Goal: Task Accomplishment & Management: Manage account settings

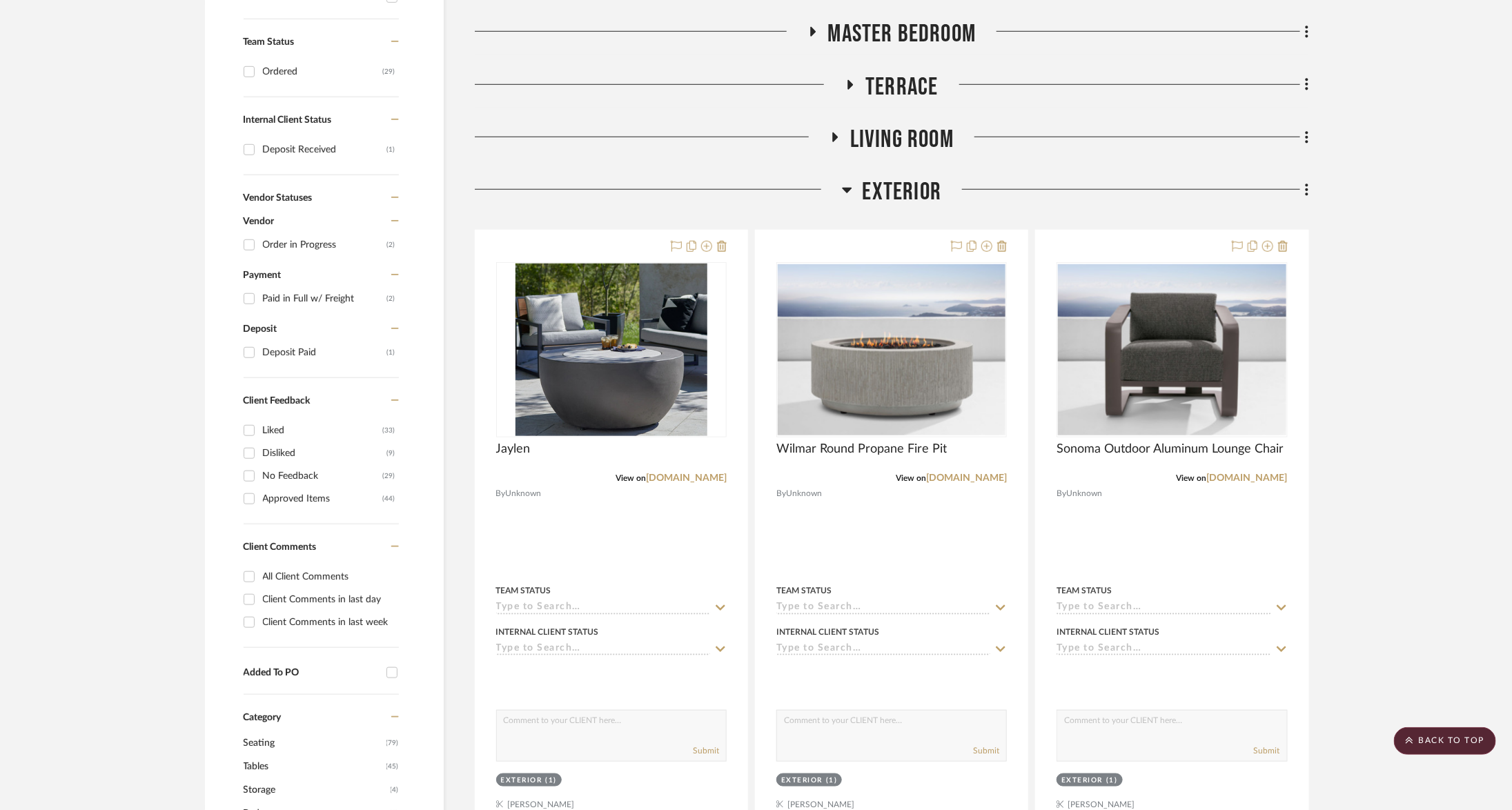
scroll to position [241, 0]
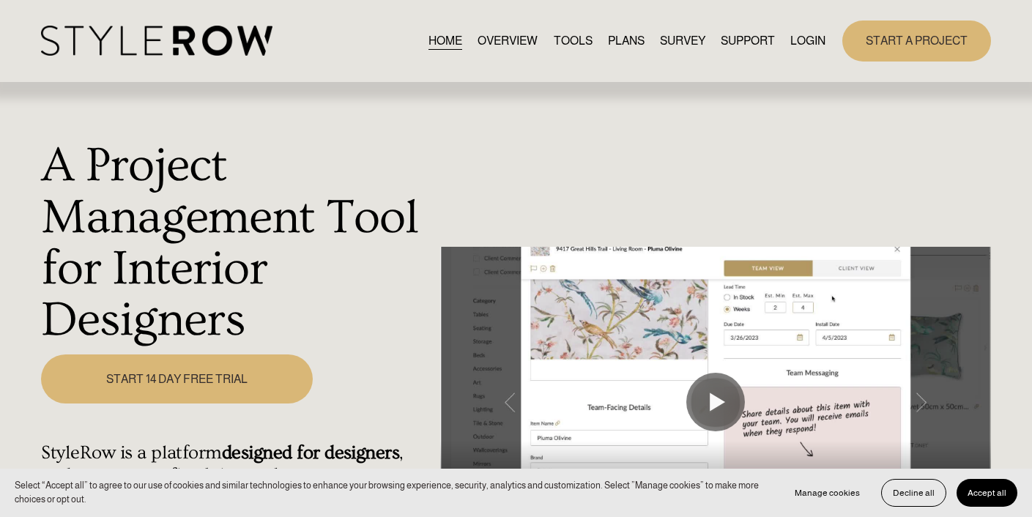
click at [802, 39] on link "LOGIN" at bounding box center [808, 41] width 35 height 20
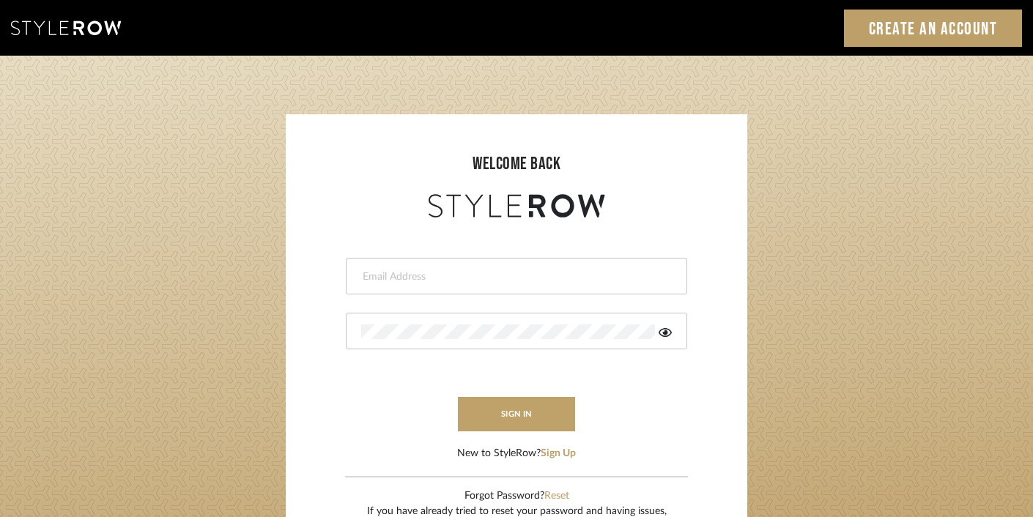
click at [443, 267] on div at bounding box center [516, 276] width 341 height 37
type input "ashley@winnieandcointeriors.com"
click at [429, 349] on form "ashley@winnieandcointeriors.com This field is required sign in New to StyleRow?…" at bounding box center [516, 341] width 432 height 240
click at [425, 341] on div at bounding box center [516, 331] width 341 height 37
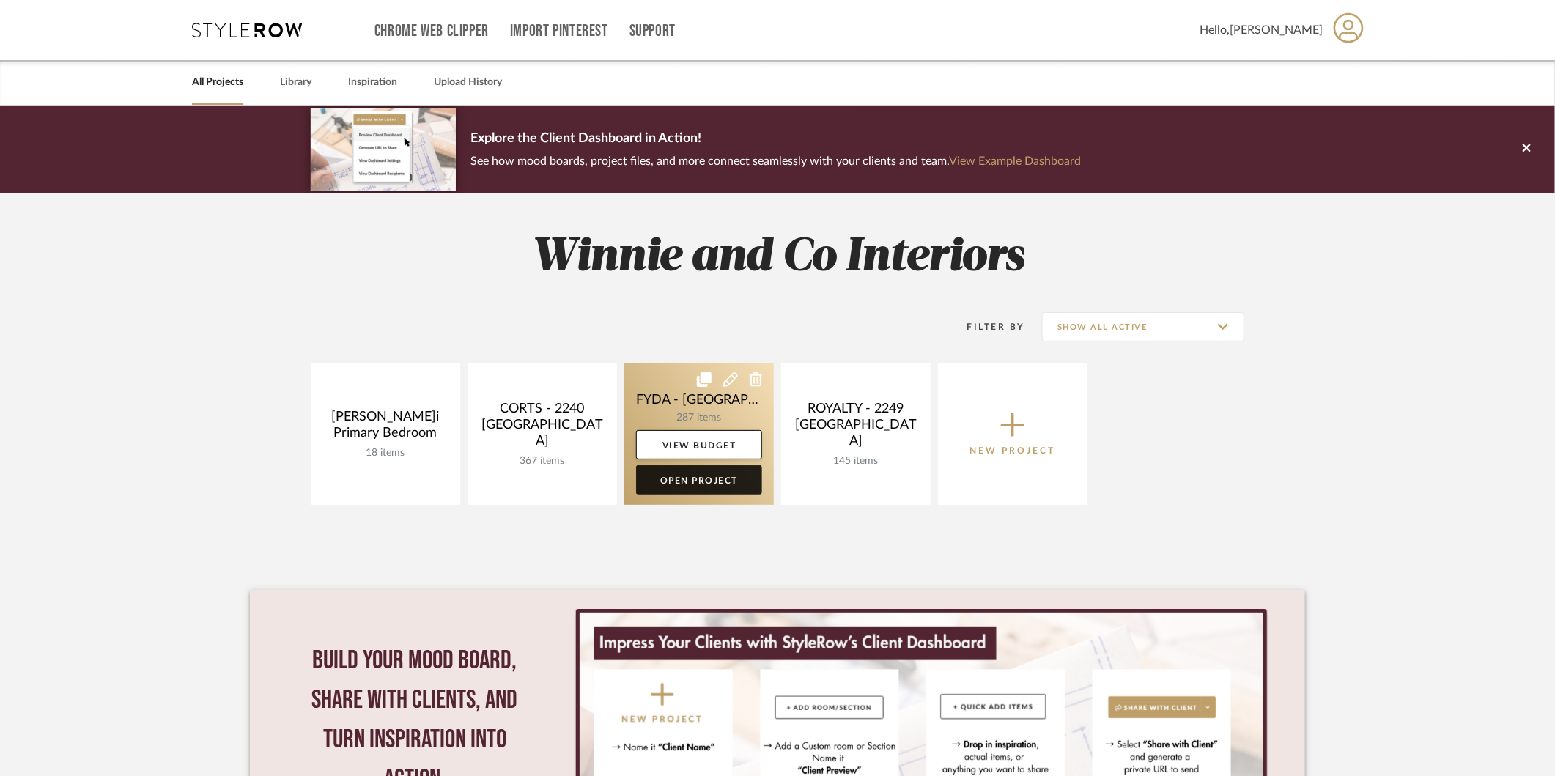
click at [701, 482] on link "Open Project" at bounding box center [699, 479] width 126 height 29
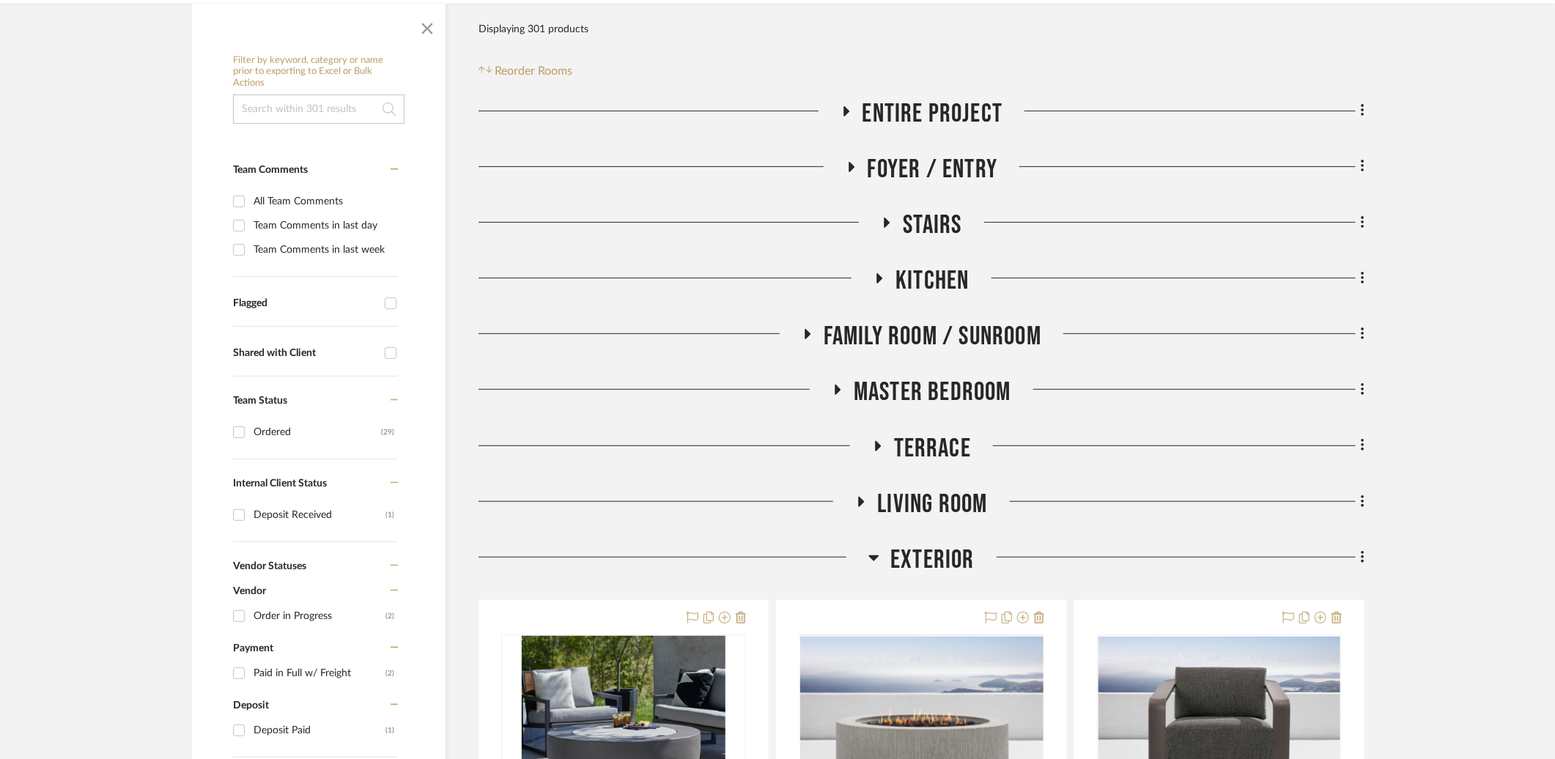
scroll to position [407, 0]
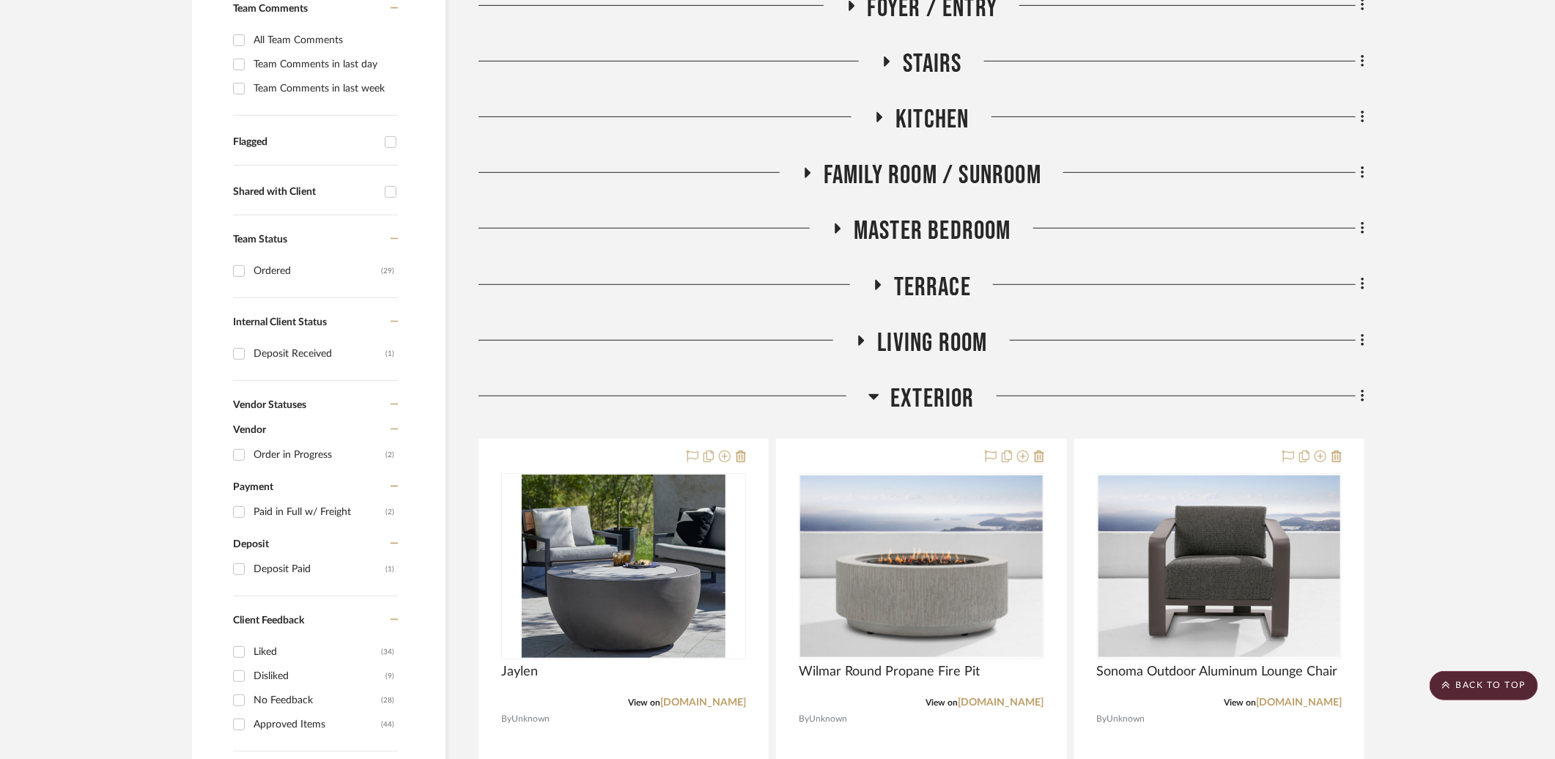
click at [914, 398] on span "Exterior" at bounding box center [932, 399] width 84 height 32
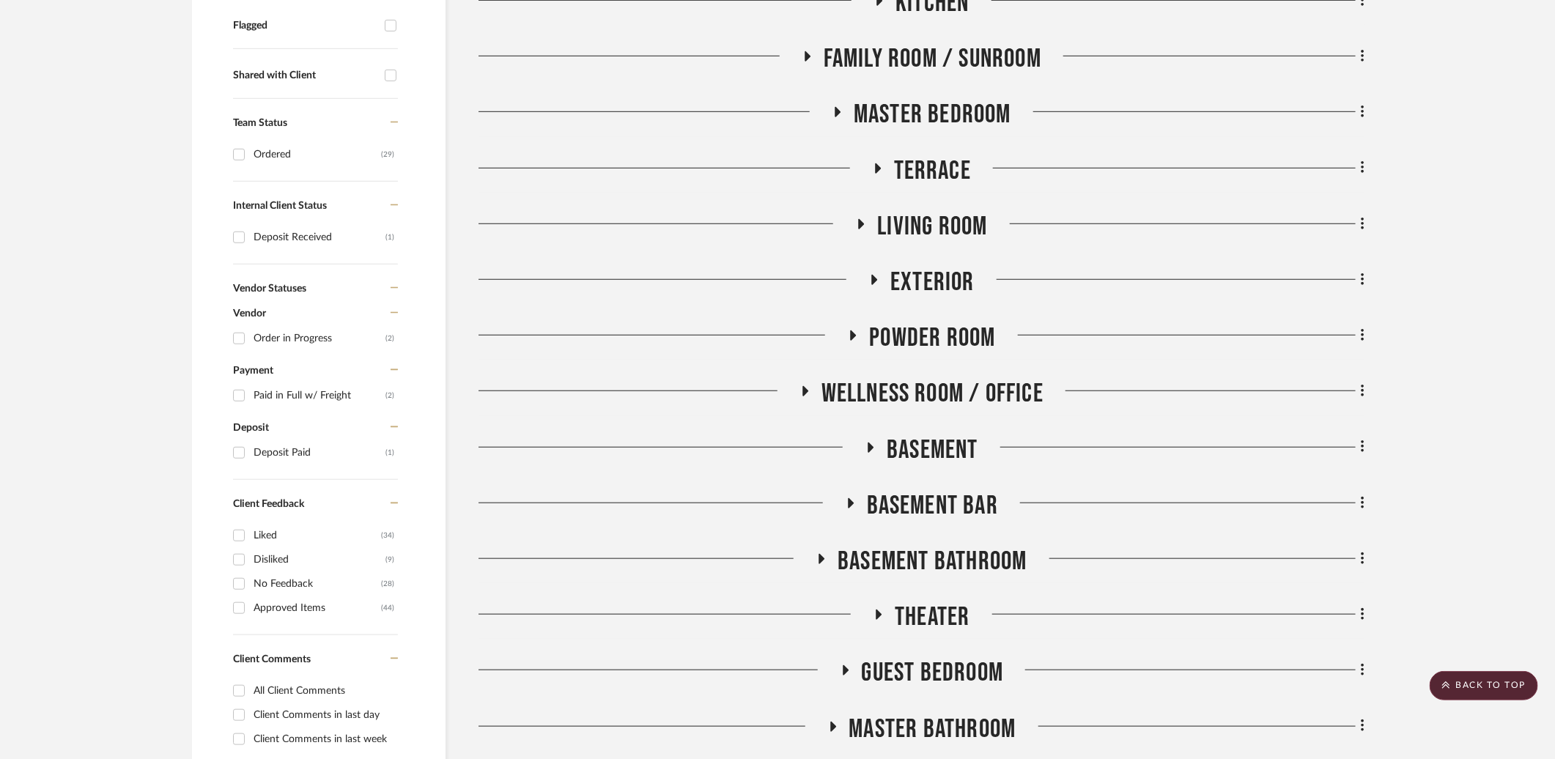
scroll to position [550, 0]
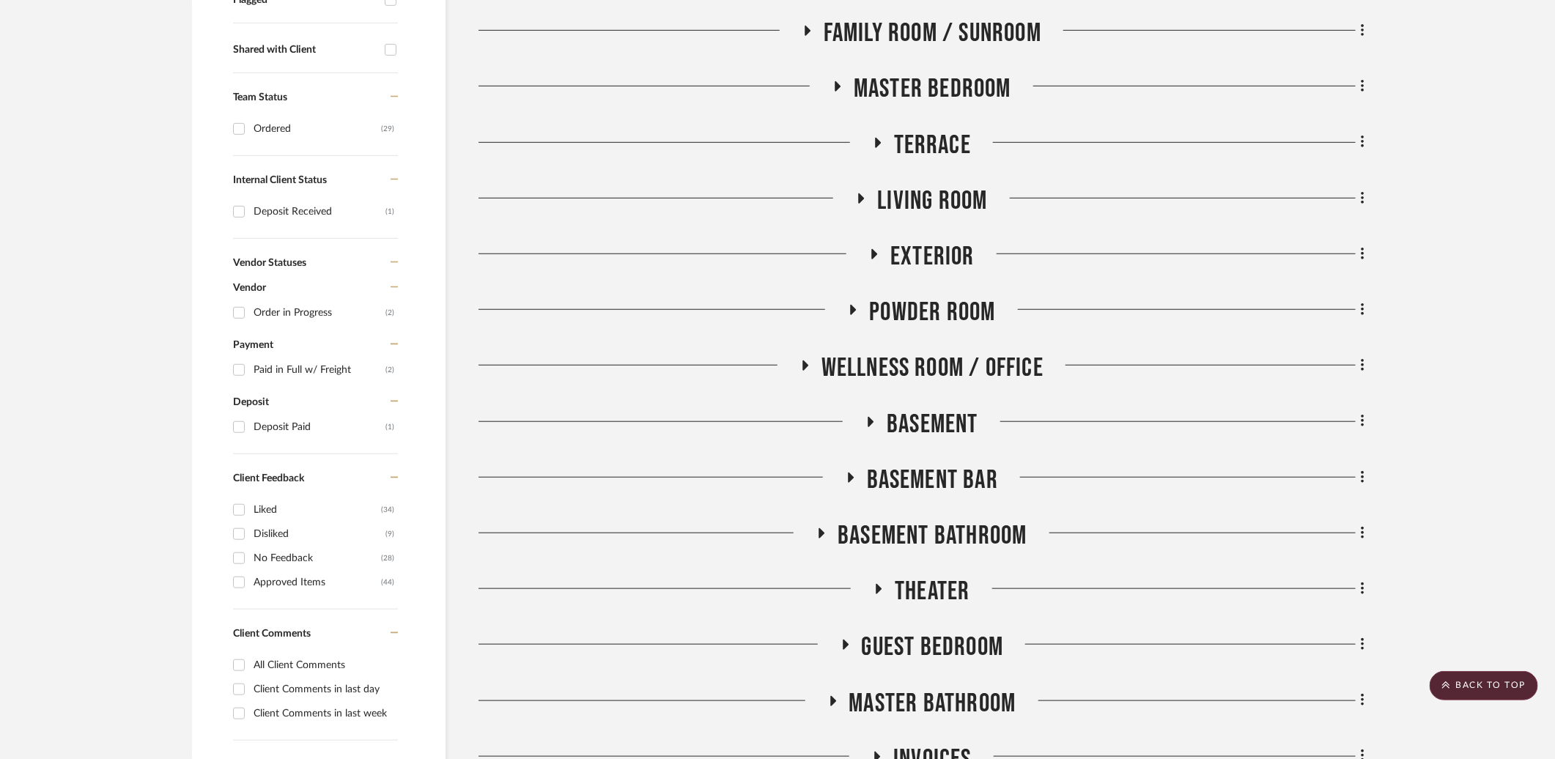
click at [903, 531] on span "Basement Bathroom" at bounding box center [931, 536] width 189 height 32
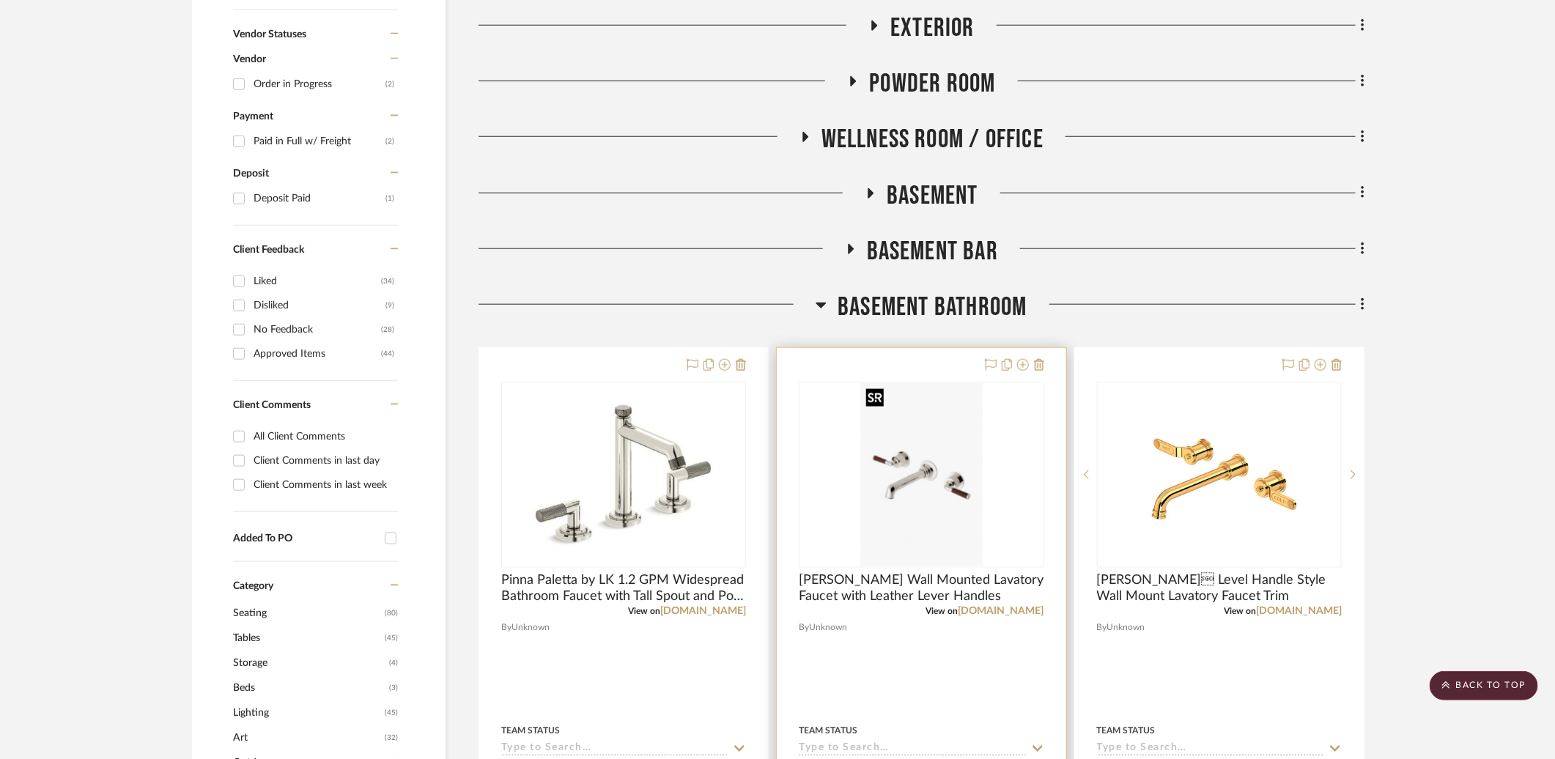
scroll to position [781, 0]
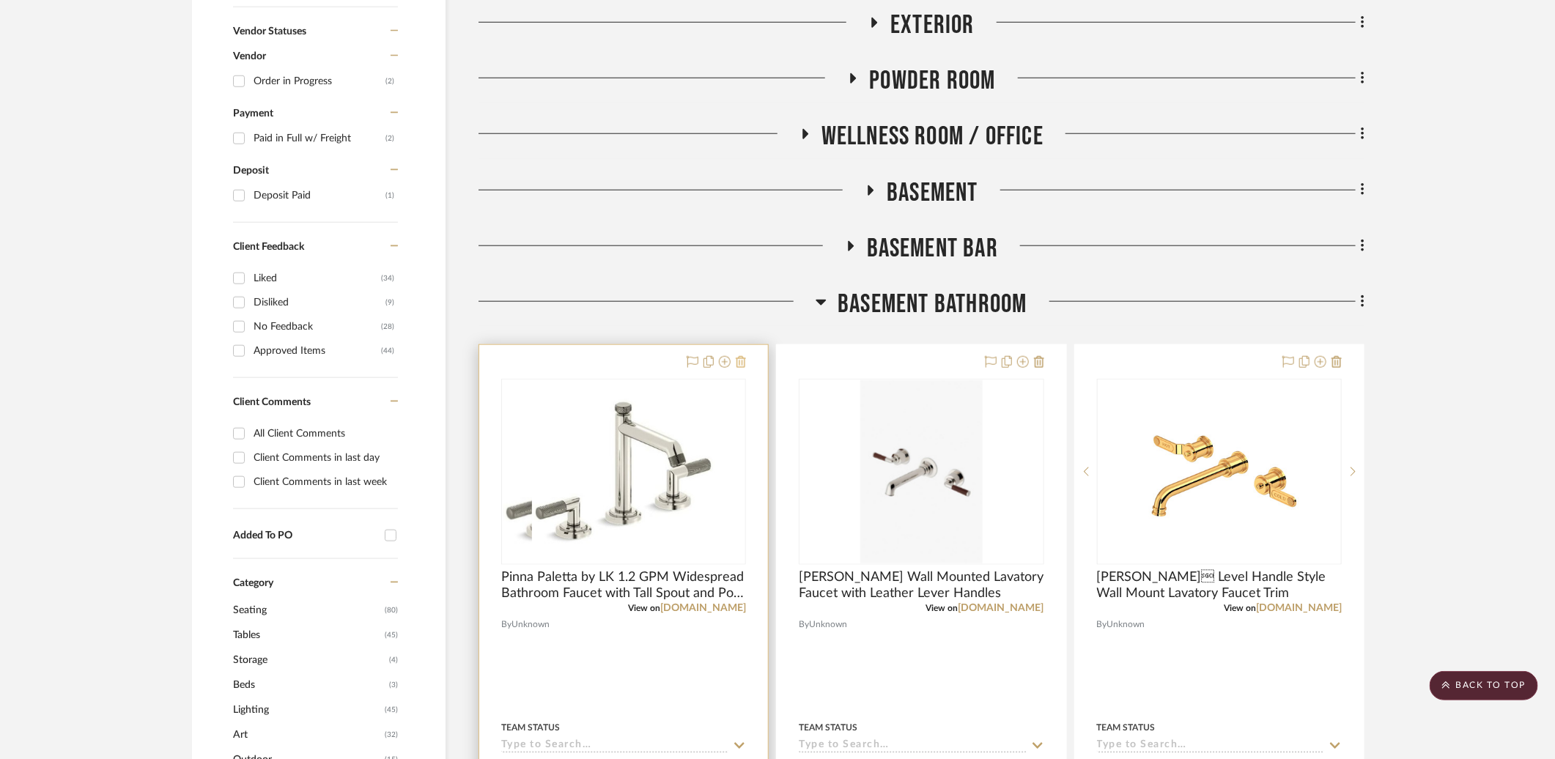
click at [741, 363] on icon at bounding box center [741, 362] width 10 height 12
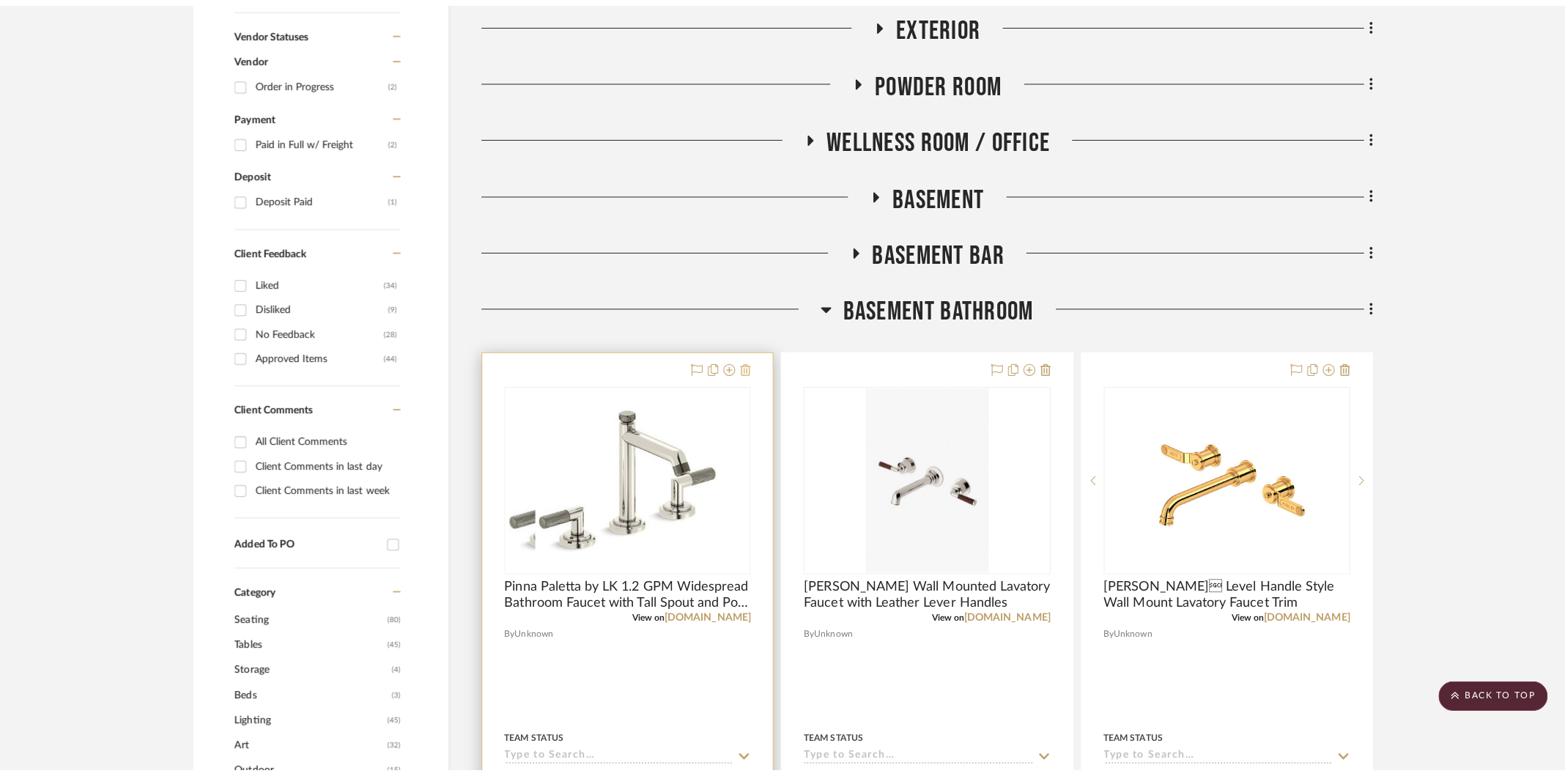
scroll to position [0, 0]
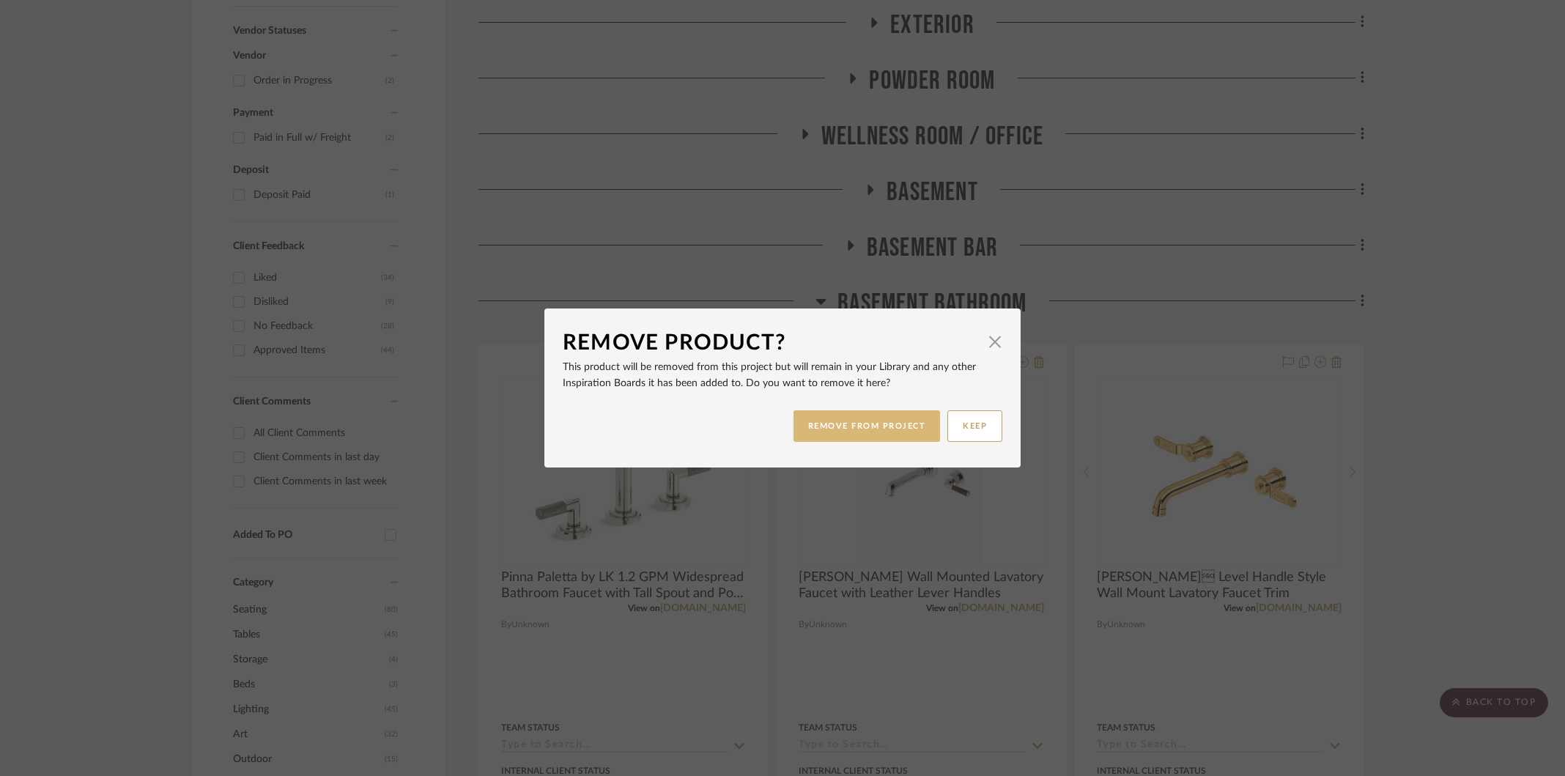
click at [884, 432] on button "REMOVE FROM PROJECT" at bounding box center [866, 426] width 147 height 32
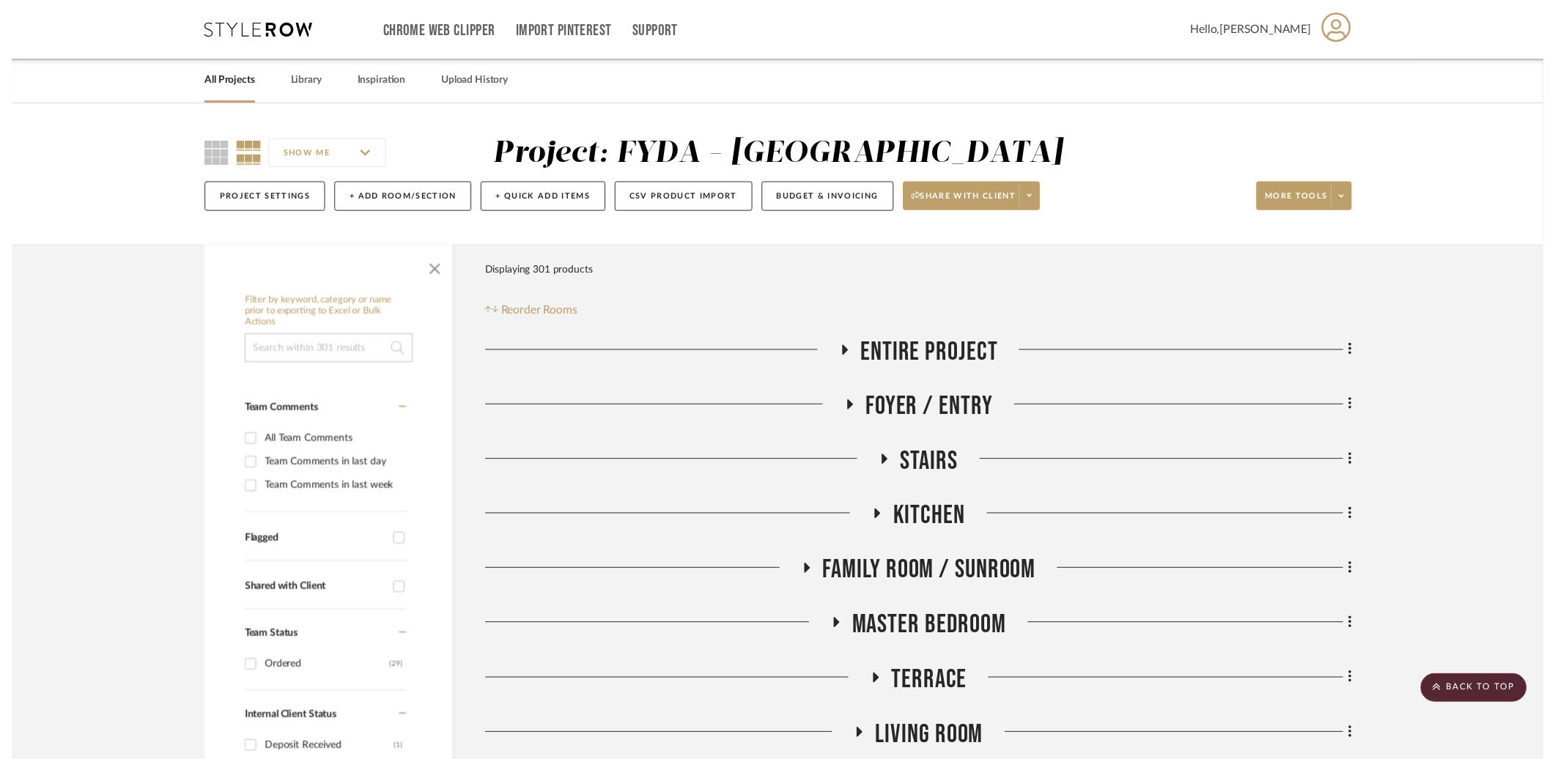
scroll to position [781, 0]
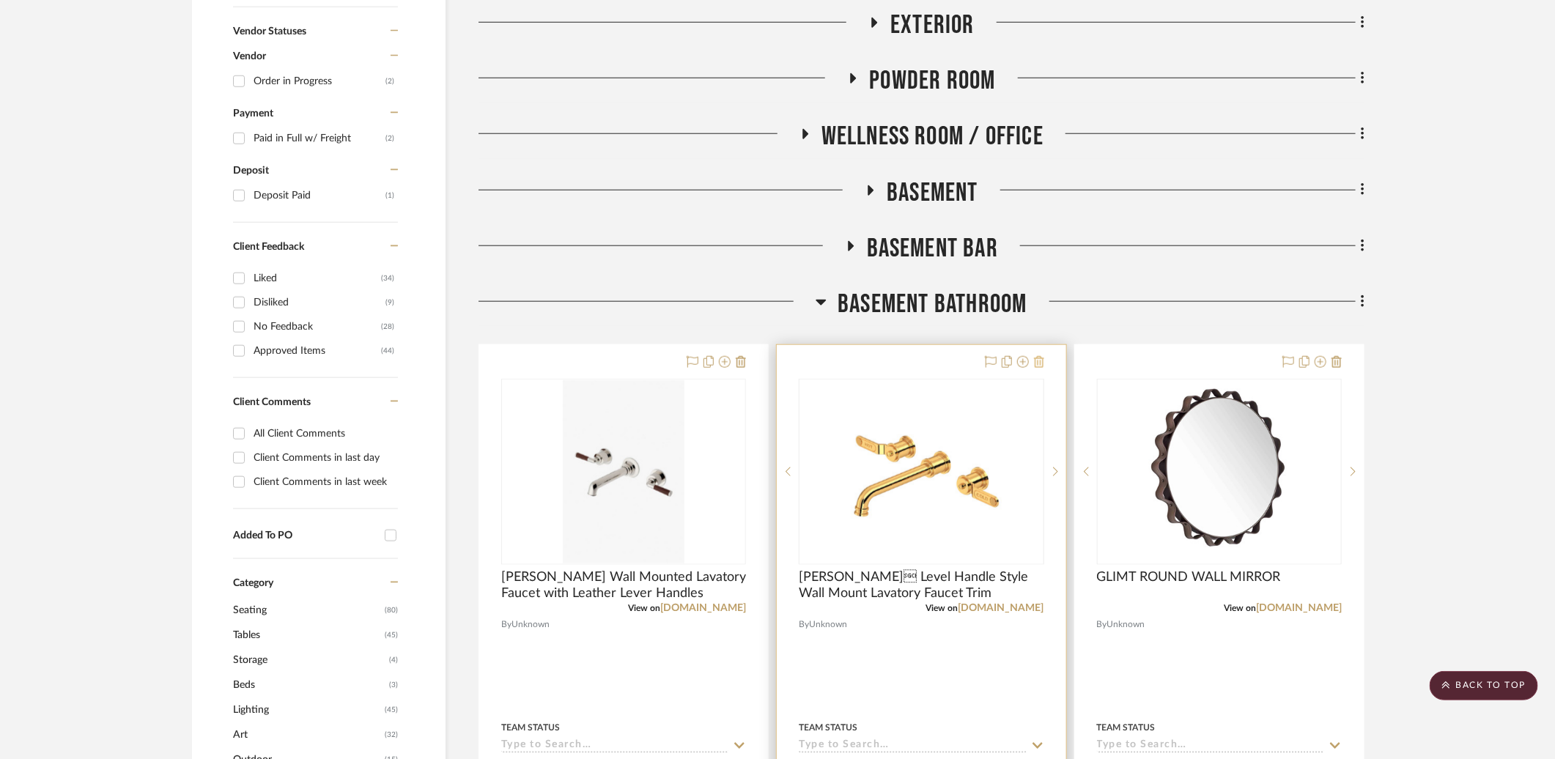
click at [1040, 363] on icon at bounding box center [1039, 362] width 10 height 12
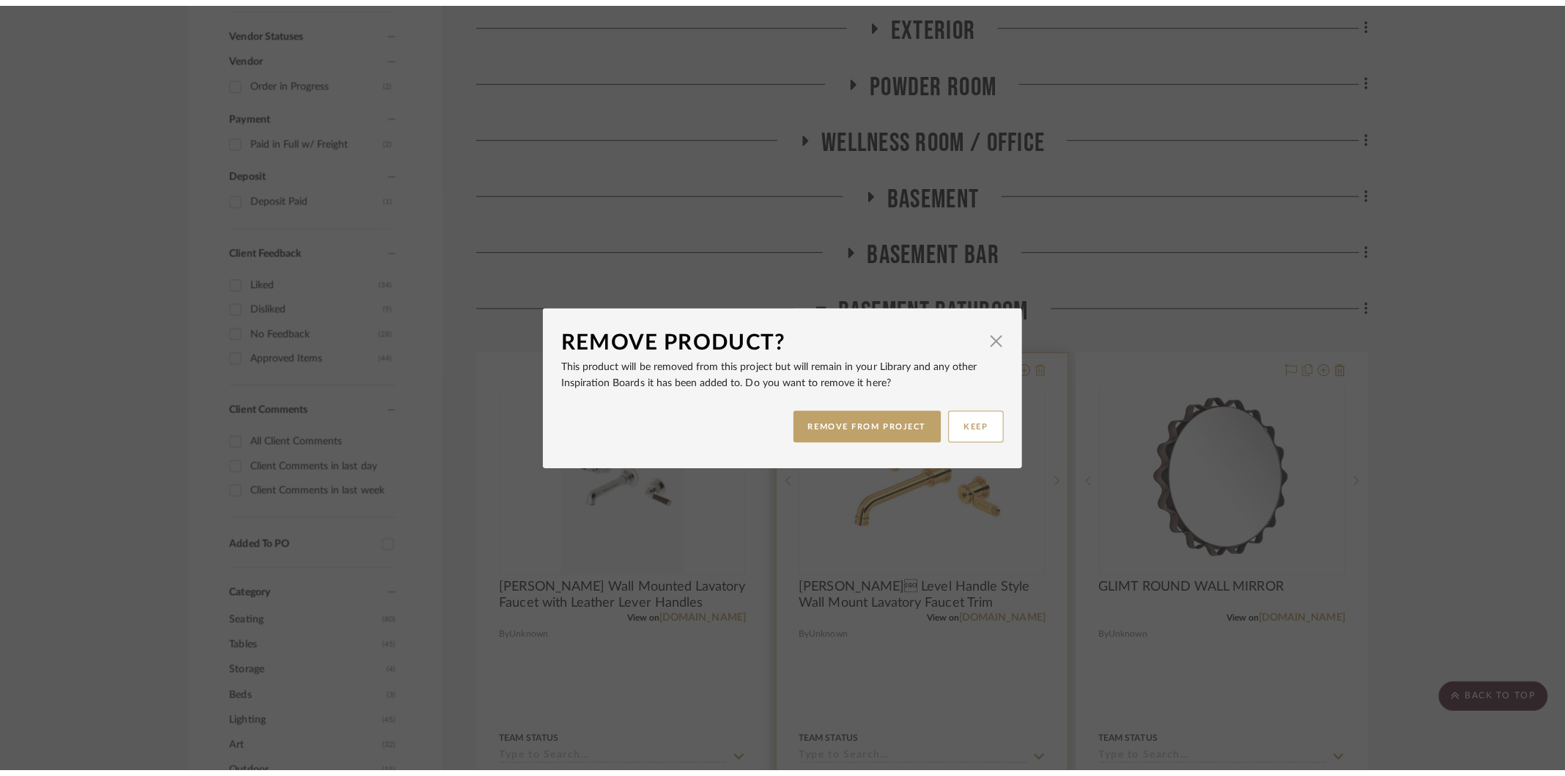
scroll to position [0, 0]
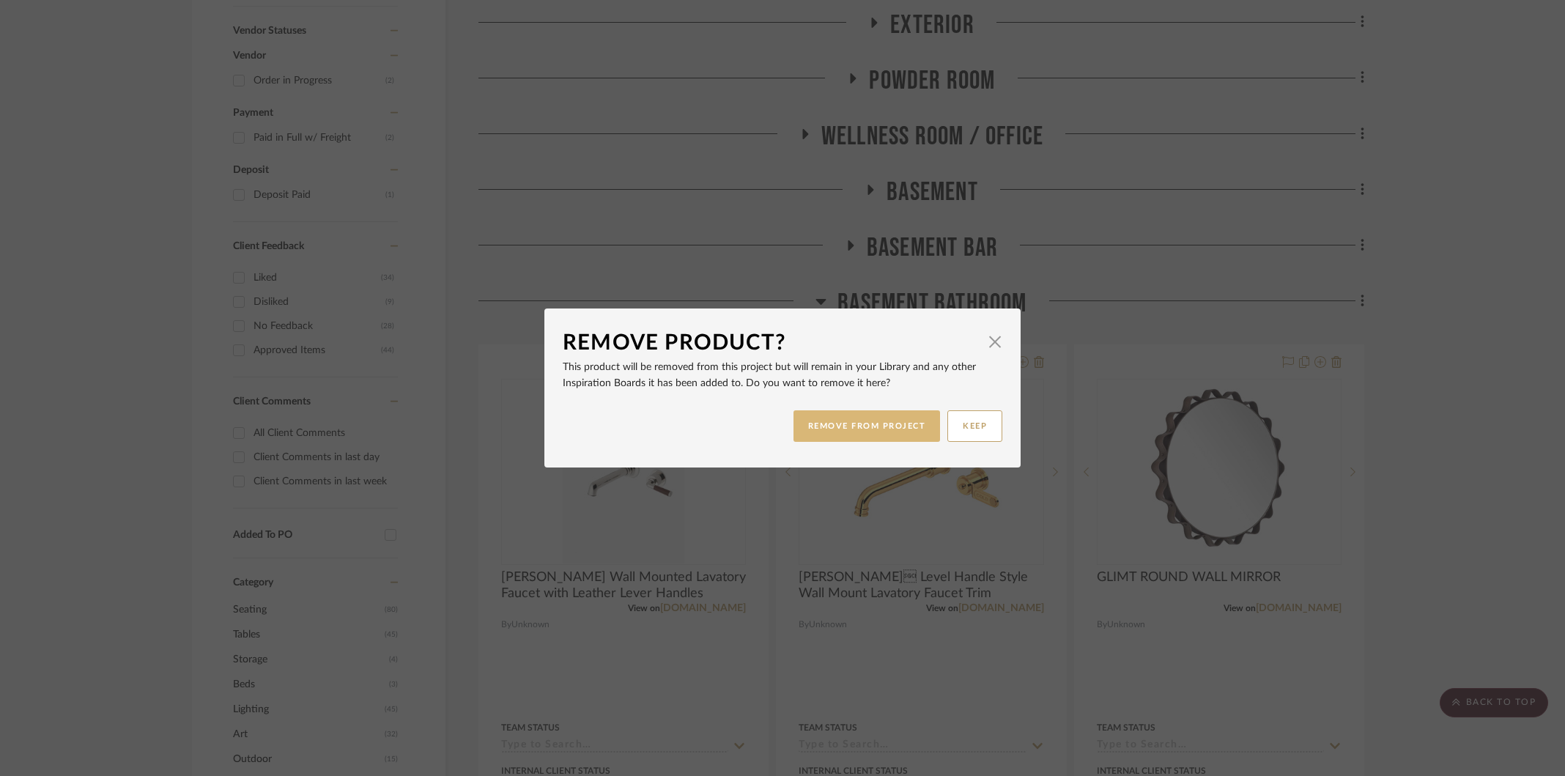
click at [883, 429] on button "REMOVE FROM PROJECT" at bounding box center [866, 426] width 147 height 32
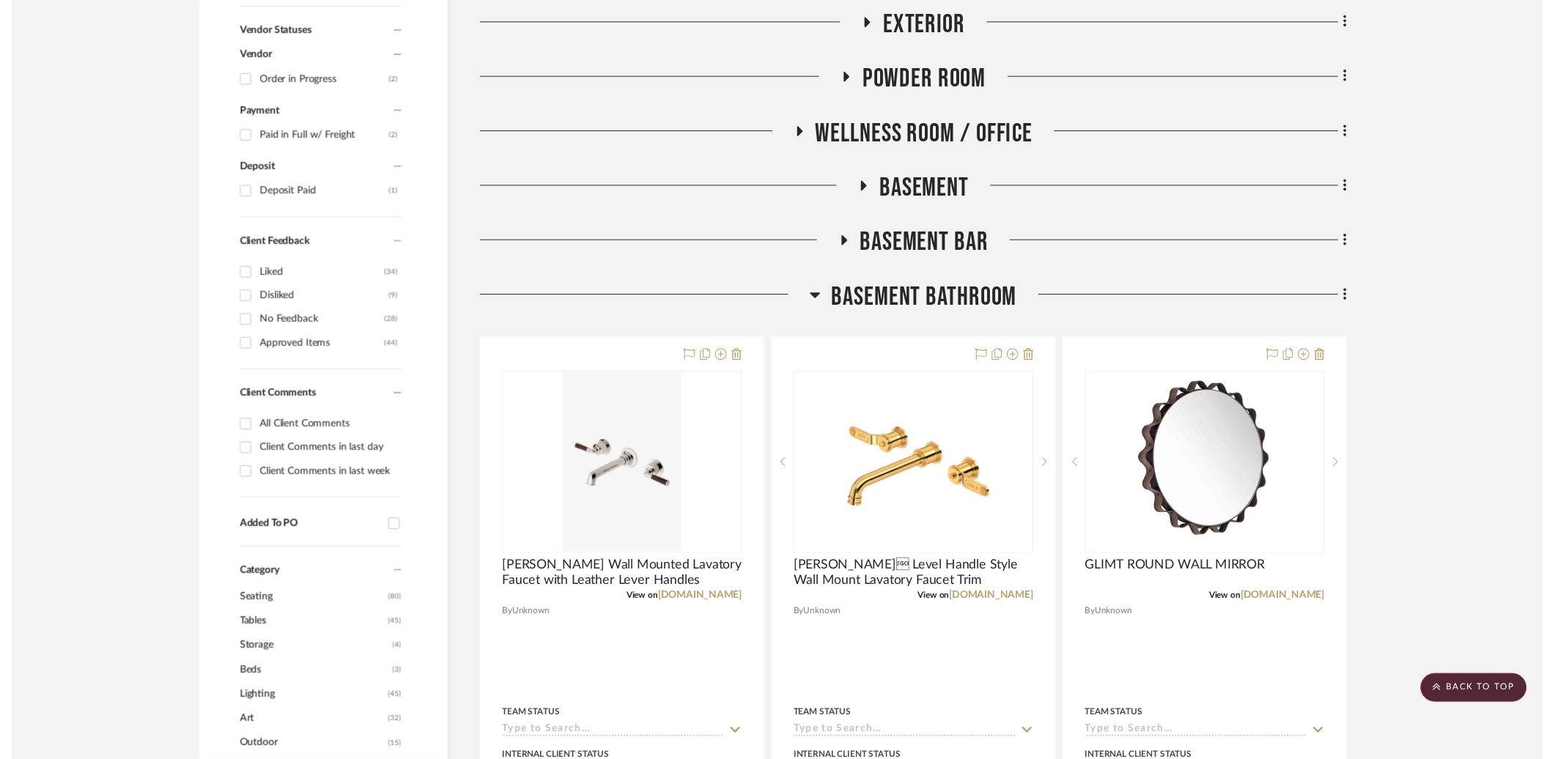
scroll to position [781, 0]
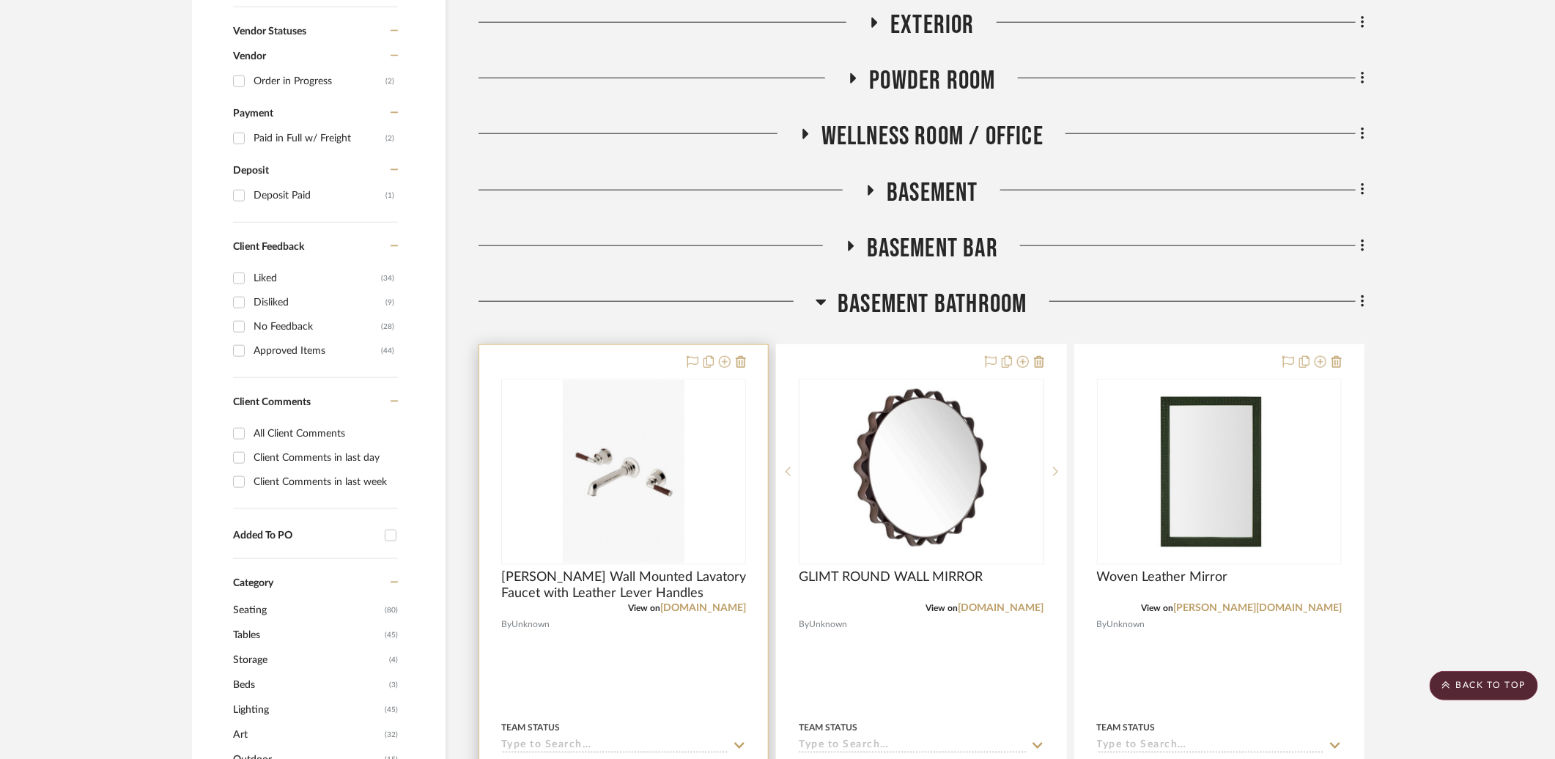
click at [747, 365] on div at bounding box center [623, 665] width 289 height 641
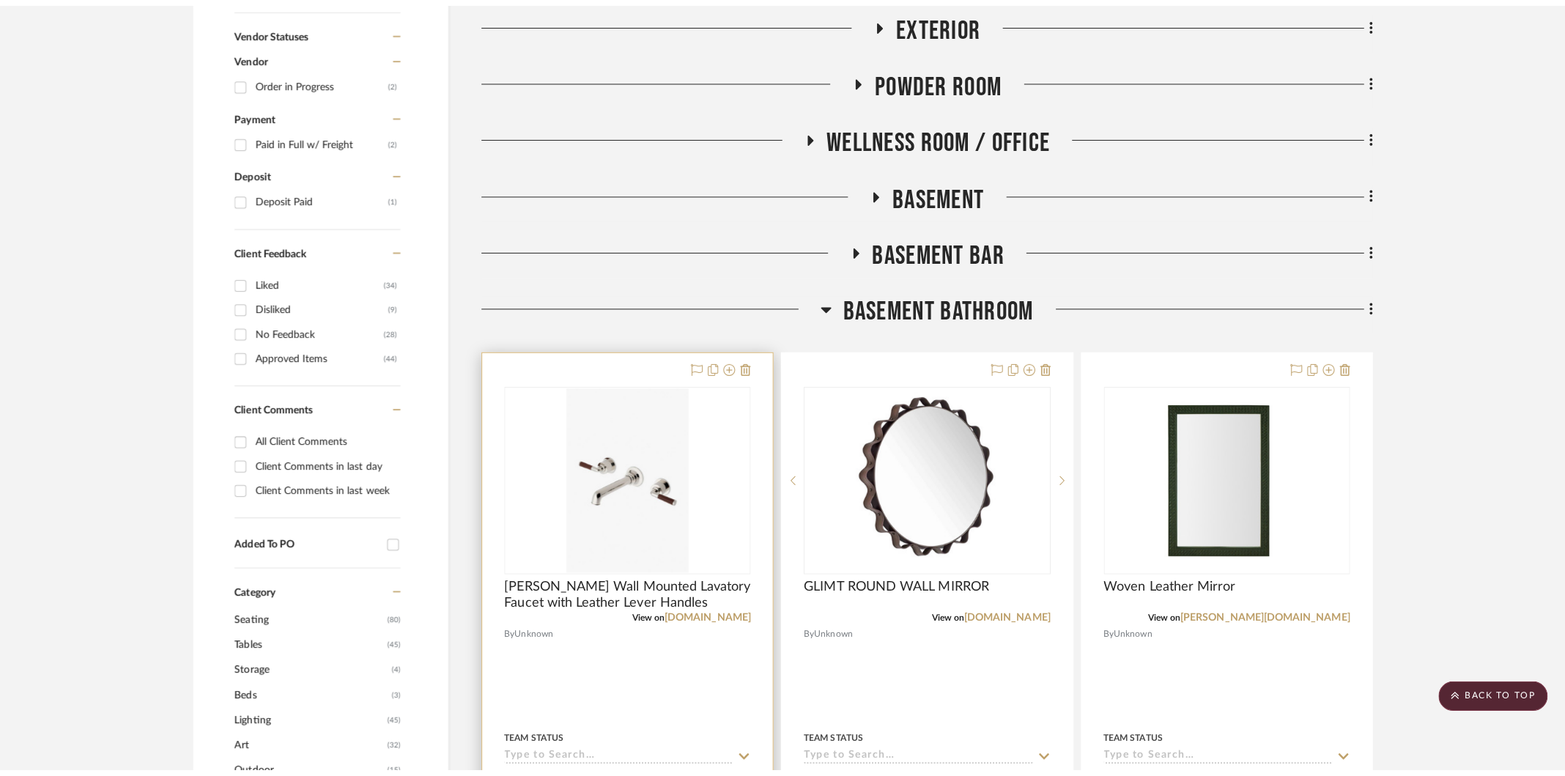
scroll to position [0, 0]
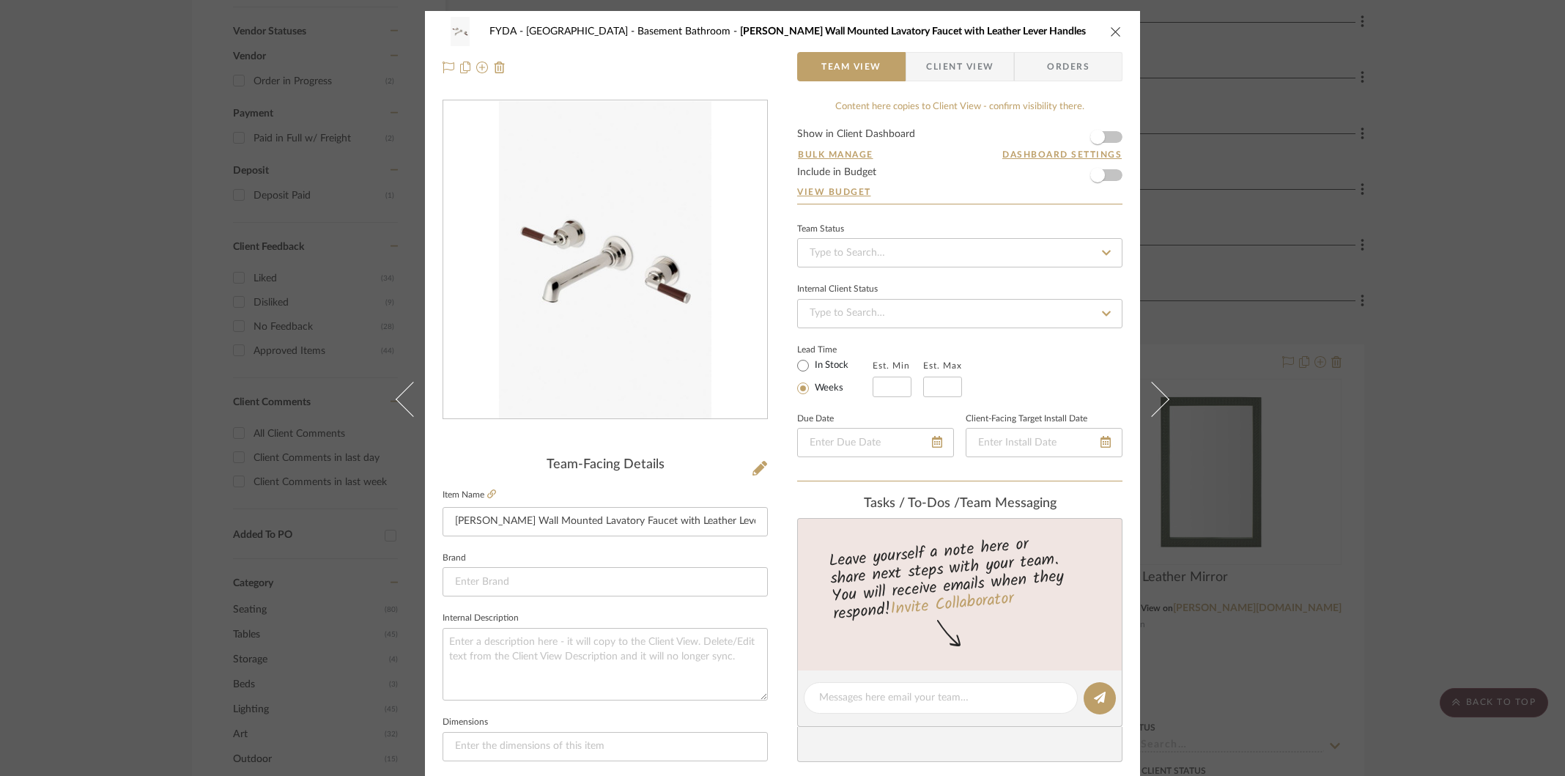
click at [1112, 23] on div "FYDA - 655 City Park Basement Bathroom [PERSON_NAME] Wall Mounted Lavatory Fauc…" at bounding box center [783, 31] width 680 height 29
click at [1103, 34] on div "FYDA - 655 City Park Basement Bathroom [PERSON_NAME] Wall Mounted Lavatory Fauc…" at bounding box center [783, 31] width 680 height 29
click at [1108, 24] on div "FYDA - 655 City Park Basement Bathroom [PERSON_NAME] Wall Mounted Lavatory Fauc…" at bounding box center [783, 31] width 680 height 29
click at [1102, 35] on div "FYDA - 655 City Park Basement Bathroom [PERSON_NAME] Wall Mounted Lavatory Fauc…" at bounding box center [783, 31] width 680 height 29
click at [1110, 35] on icon "close" at bounding box center [1116, 32] width 12 height 12
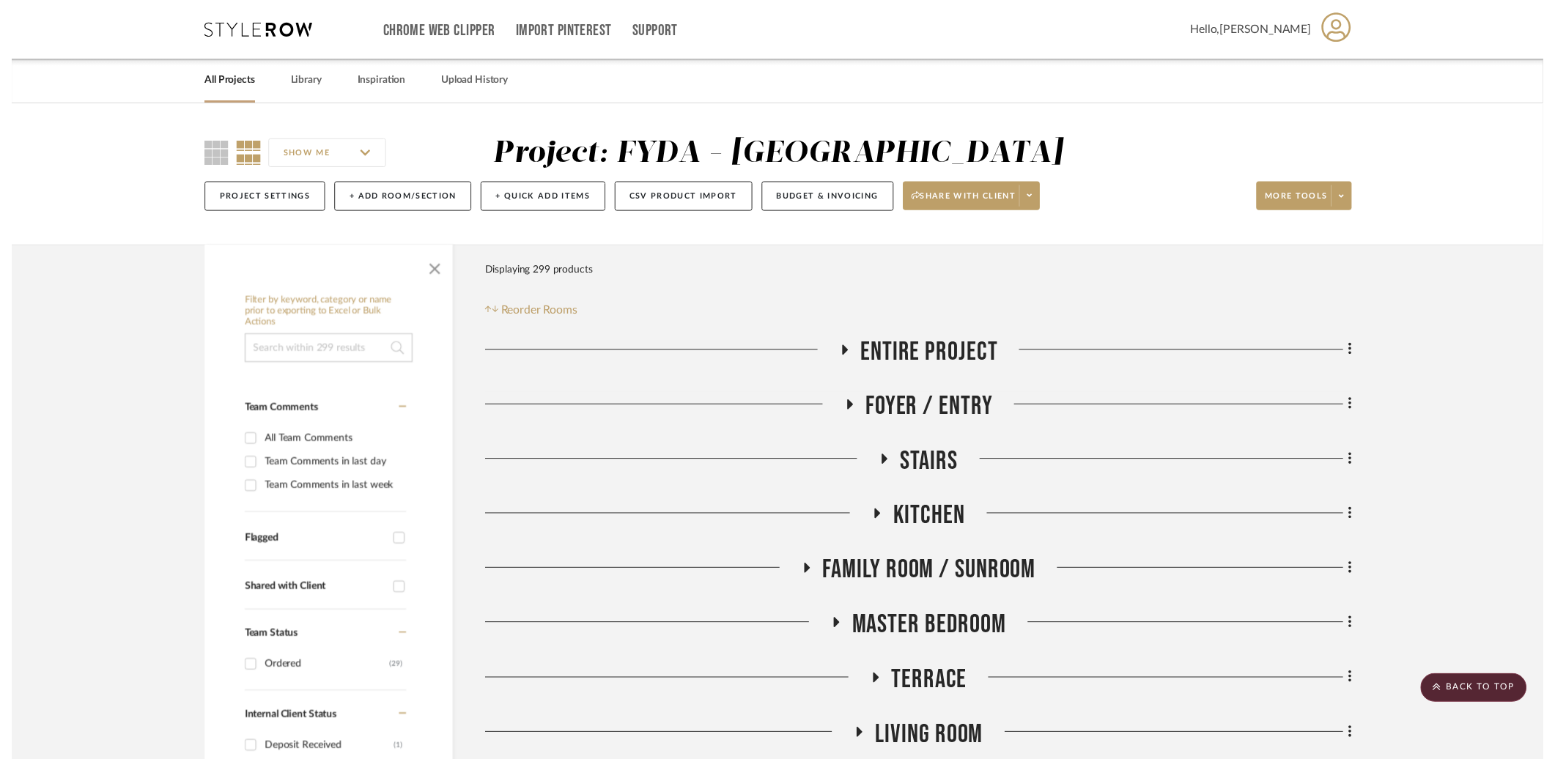
scroll to position [781, 0]
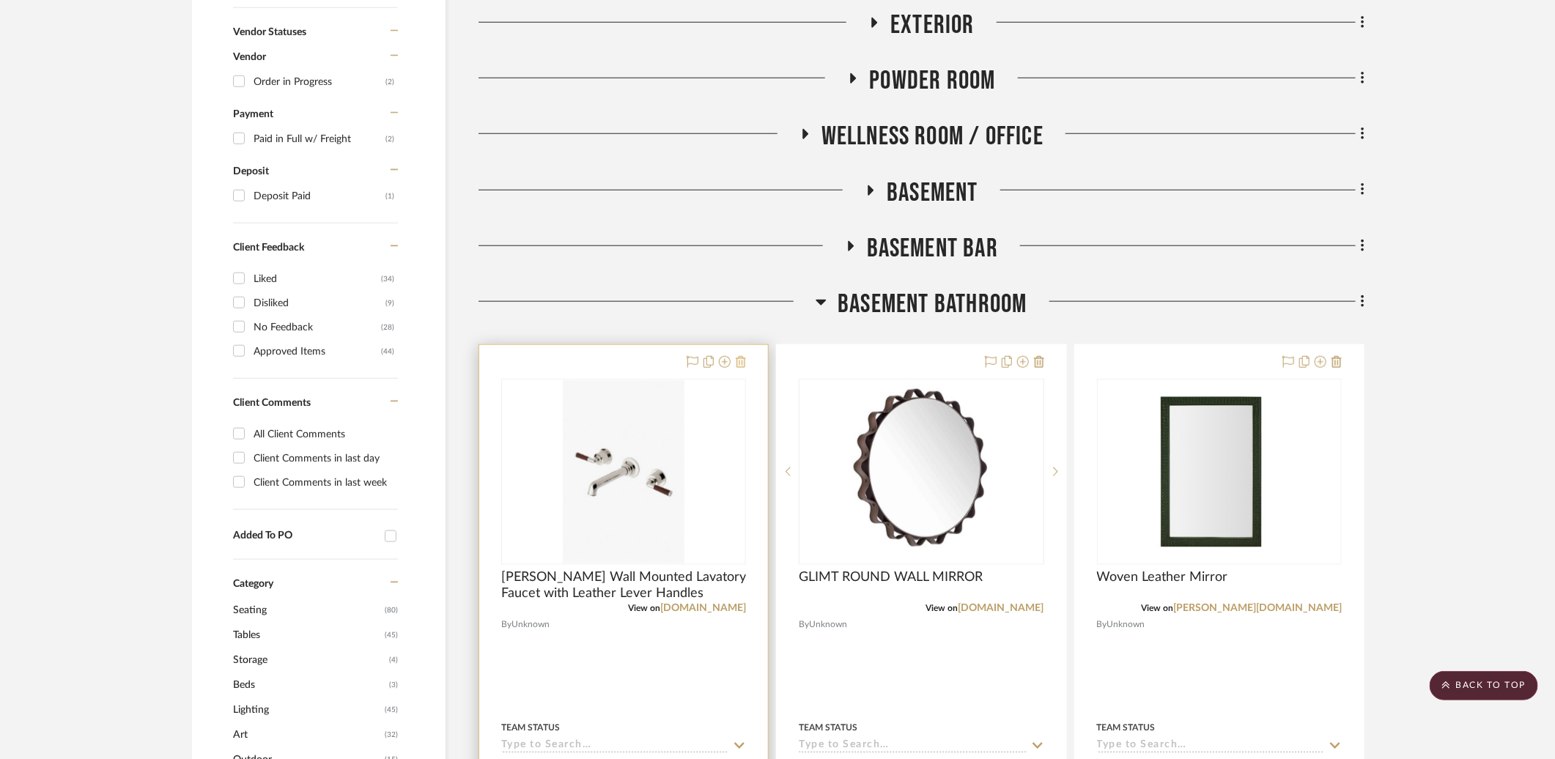
click at [746, 360] on icon at bounding box center [741, 362] width 10 height 12
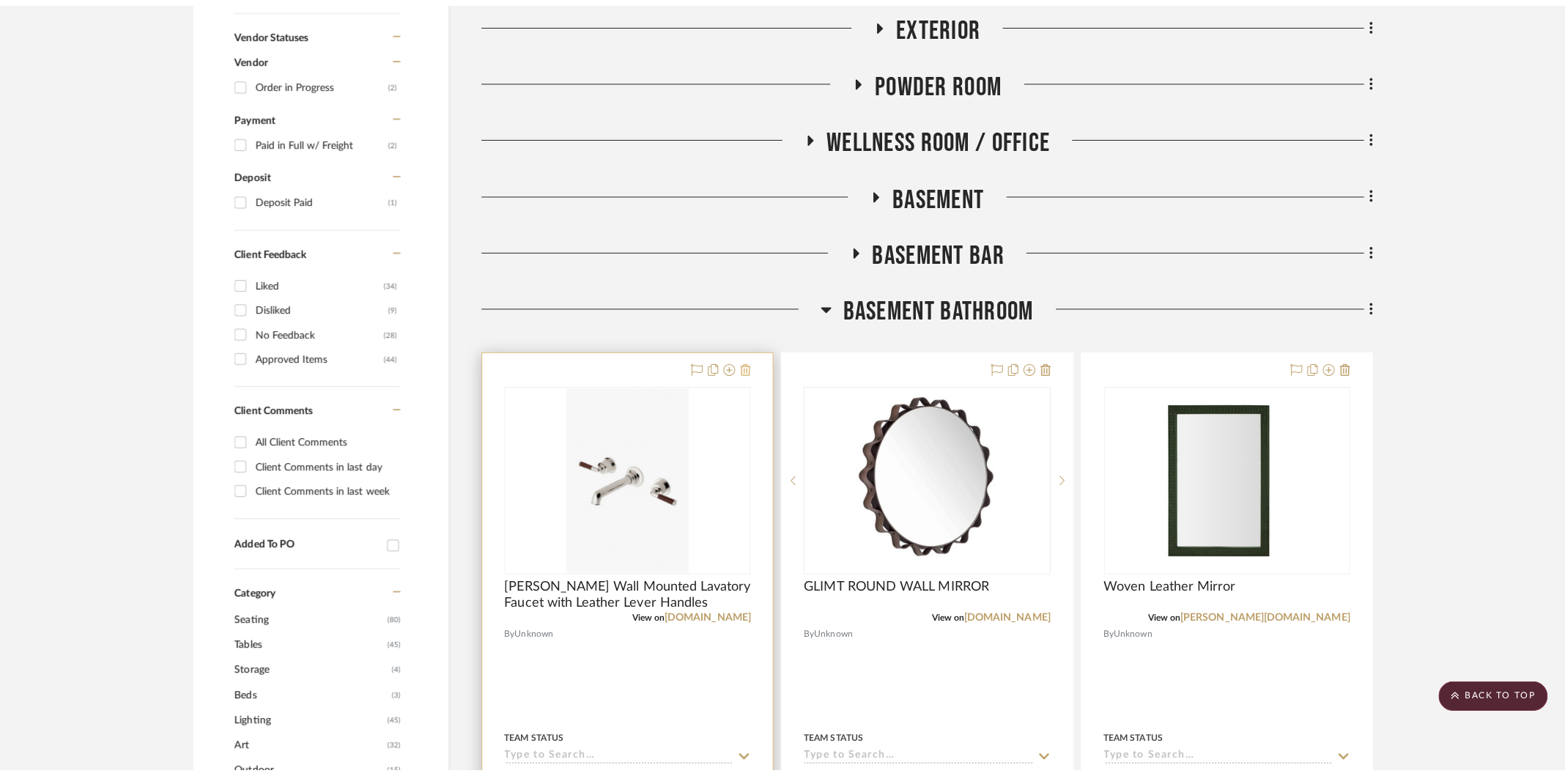
scroll to position [0, 0]
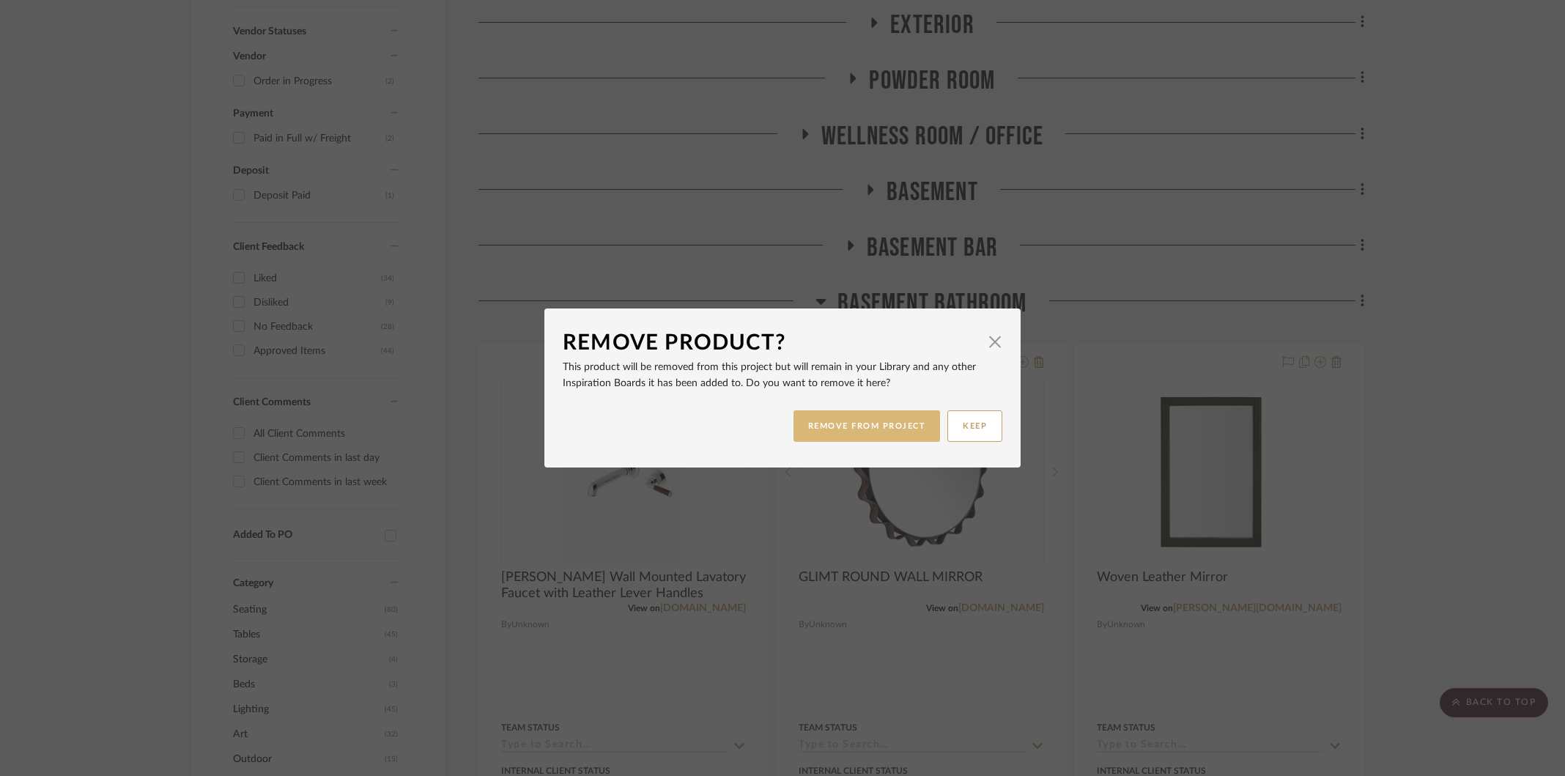
click at [826, 438] on button "REMOVE FROM PROJECT" at bounding box center [866, 426] width 147 height 32
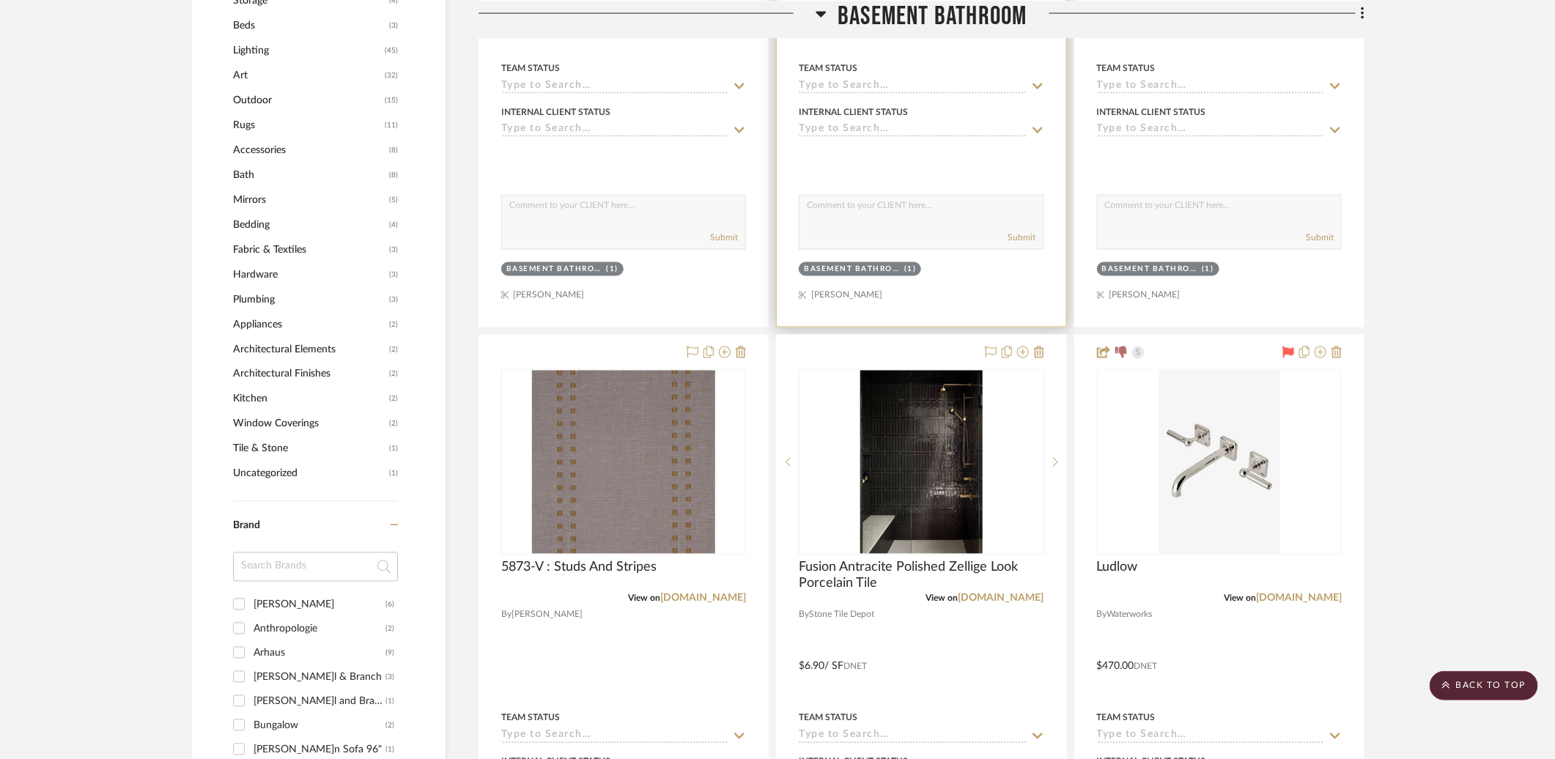
scroll to position [1442, 0]
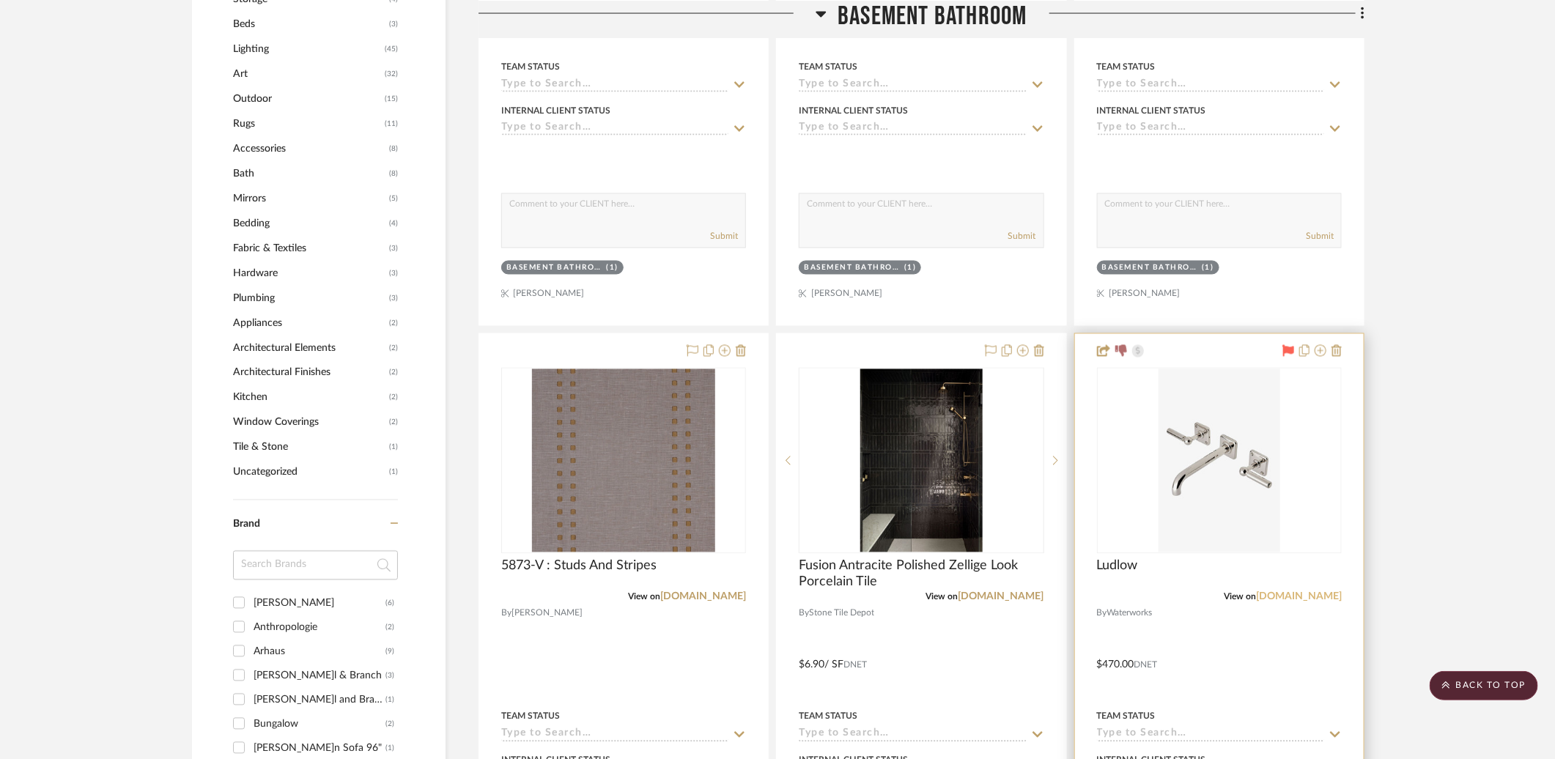
click at [1314, 592] on link "[DOMAIN_NAME]" at bounding box center [1299, 597] width 86 height 10
click at [1300, 592] on link "[DOMAIN_NAME]" at bounding box center [1299, 597] width 86 height 10
